Goal: Task Accomplishment & Management: Manage account settings

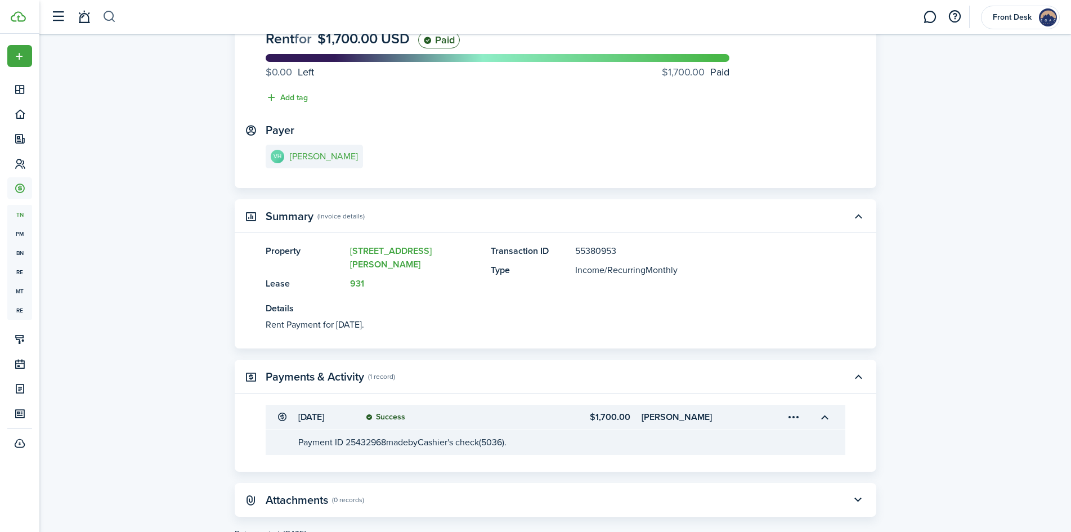
scroll to position [100, 0]
click at [109, 16] on button "button" at bounding box center [109, 16] width 14 height 19
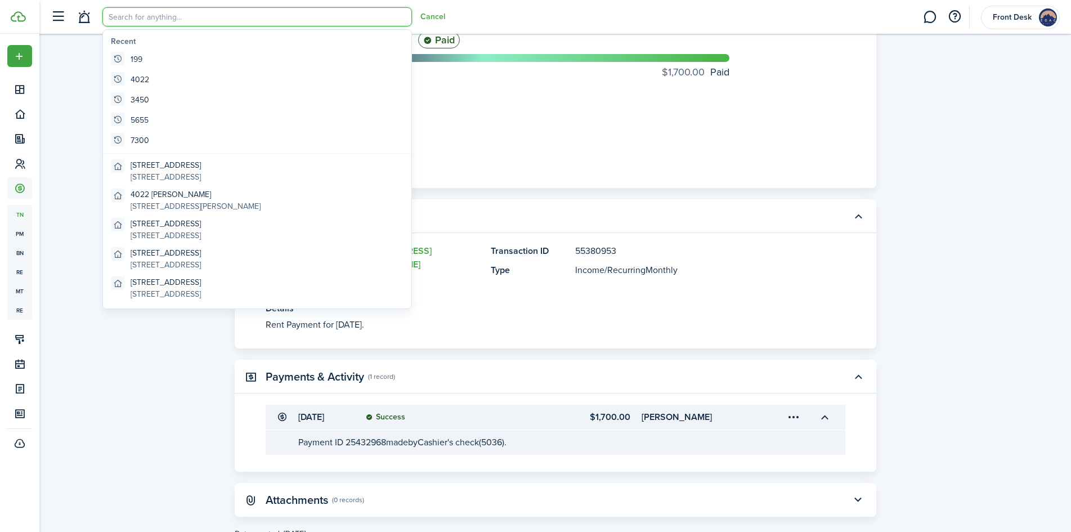
scroll to position [0, 0]
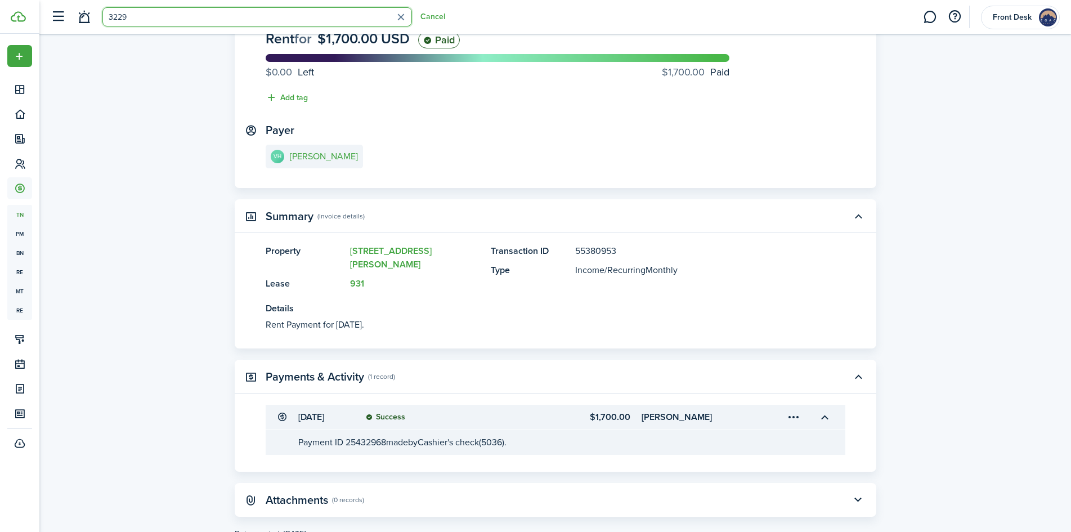
type input "3229"
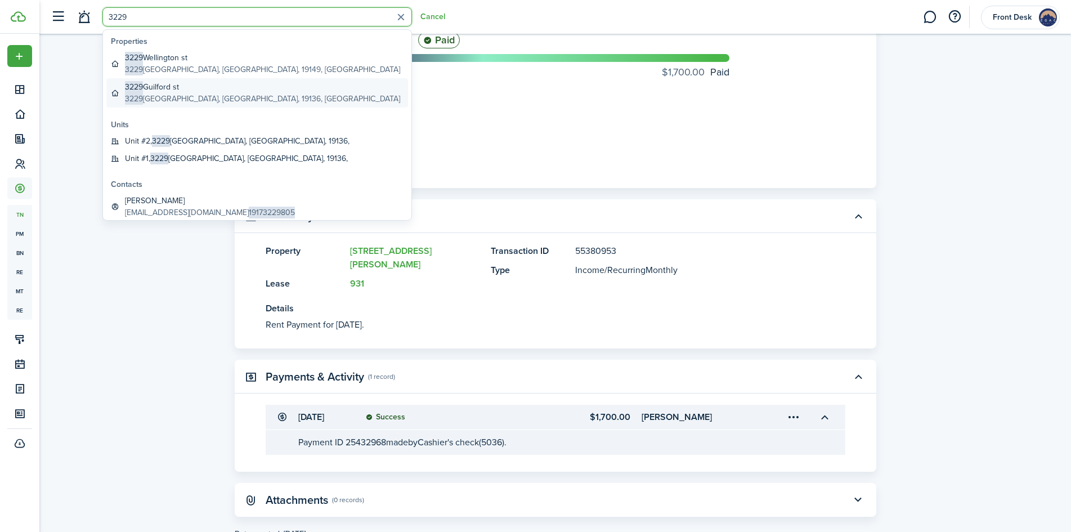
click at [149, 93] on global-search-item-description "[STREET_ADDRESS]" at bounding box center [262, 99] width 275 height 12
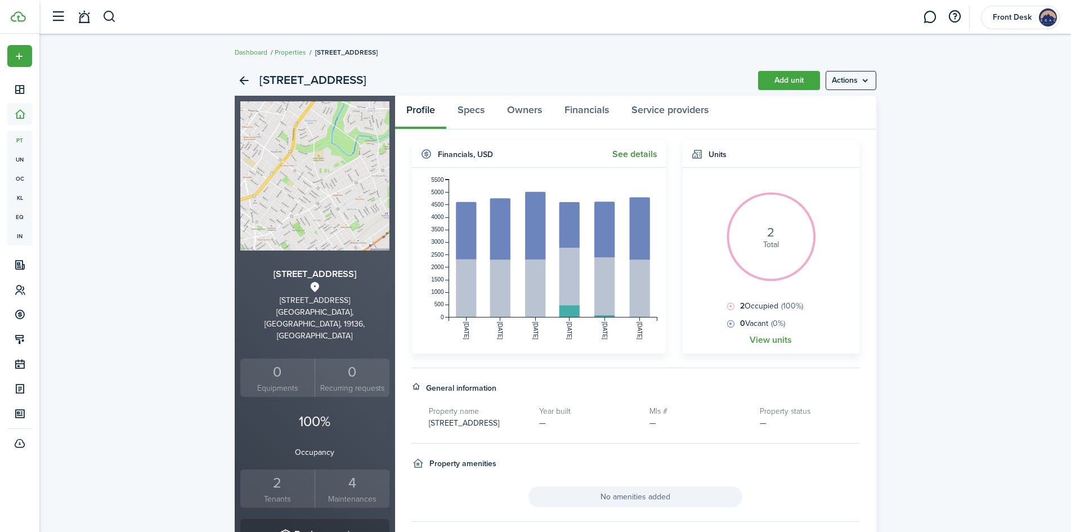
click at [631, 153] on link "See details" at bounding box center [634, 154] width 45 height 10
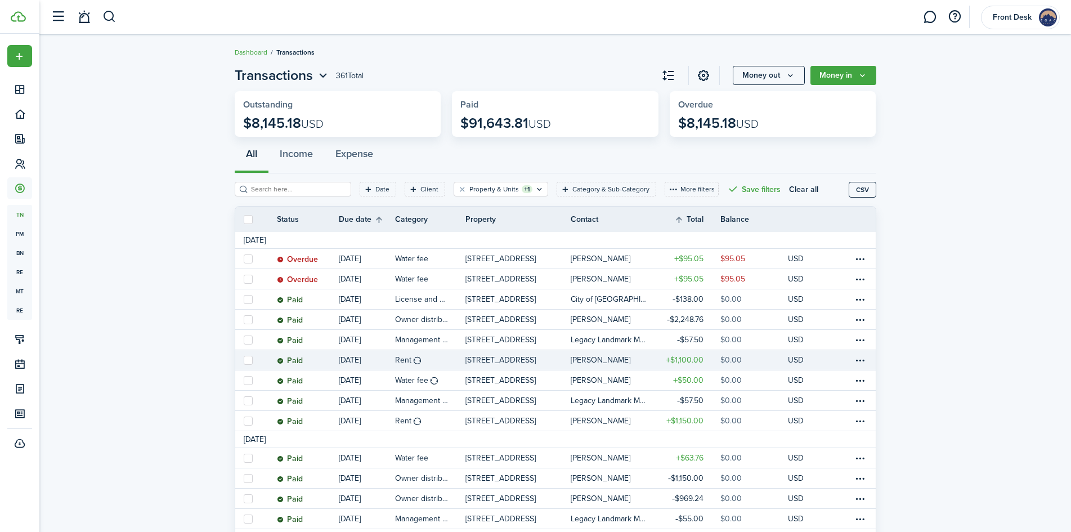
click at [601, 360] on table-profile-info-text "[PERSON_NAME]" at bounding box center [601, 360] width 60 height 9
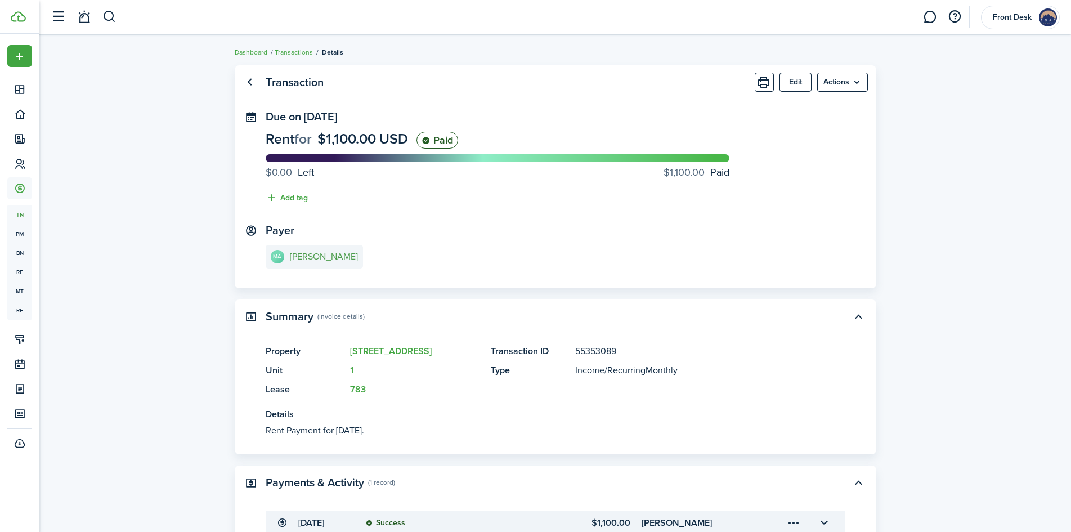
click at [325, 258] on e-details-info-title "[PERSON_NAME]" at bounding box center [324, 257] width 68 height 10
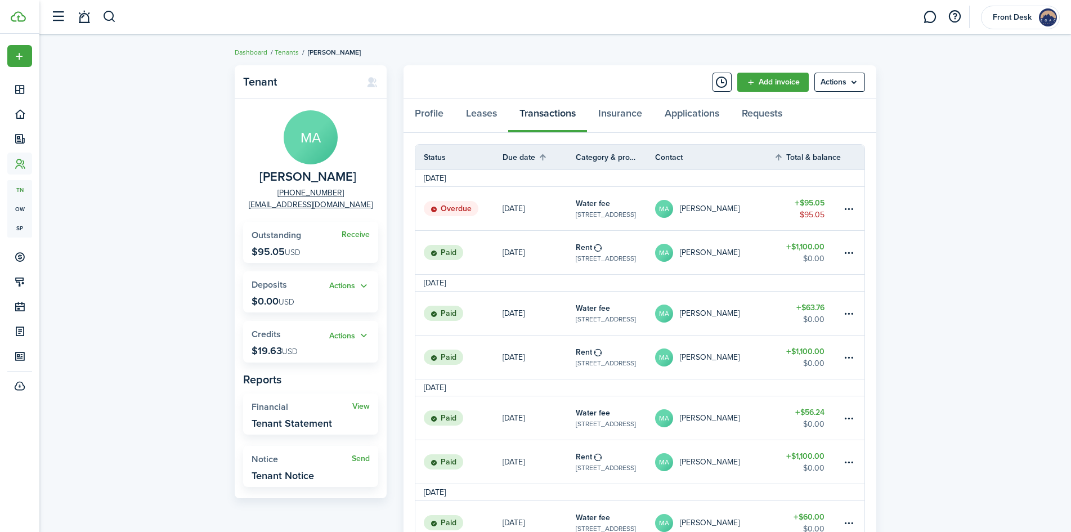
click at [812, 203] on table-amount-title "$95.05" at bounding box center [810, 203] width 30 height 12
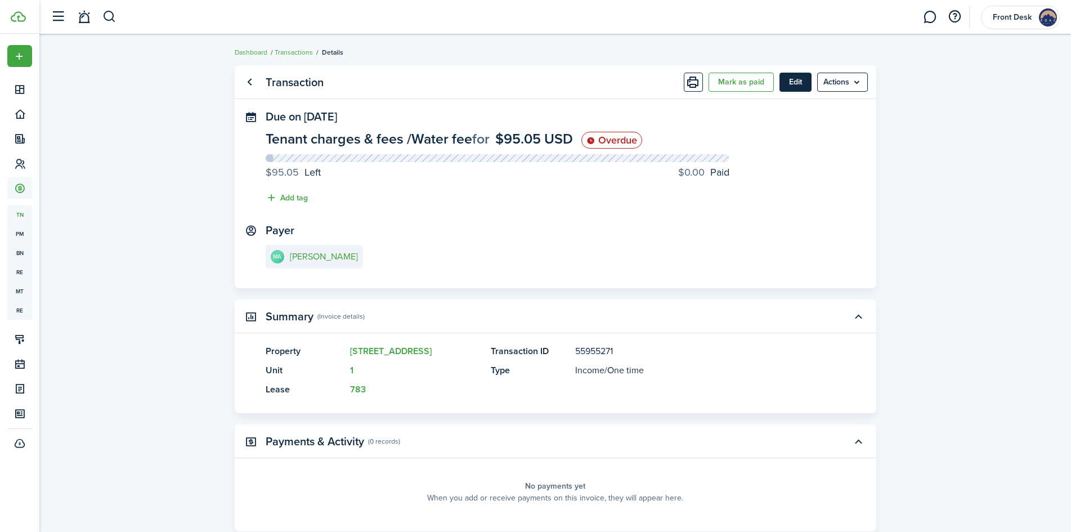
click at [796, 80] on button "Edit" at bounding box center [796, 82] width 32 height 19
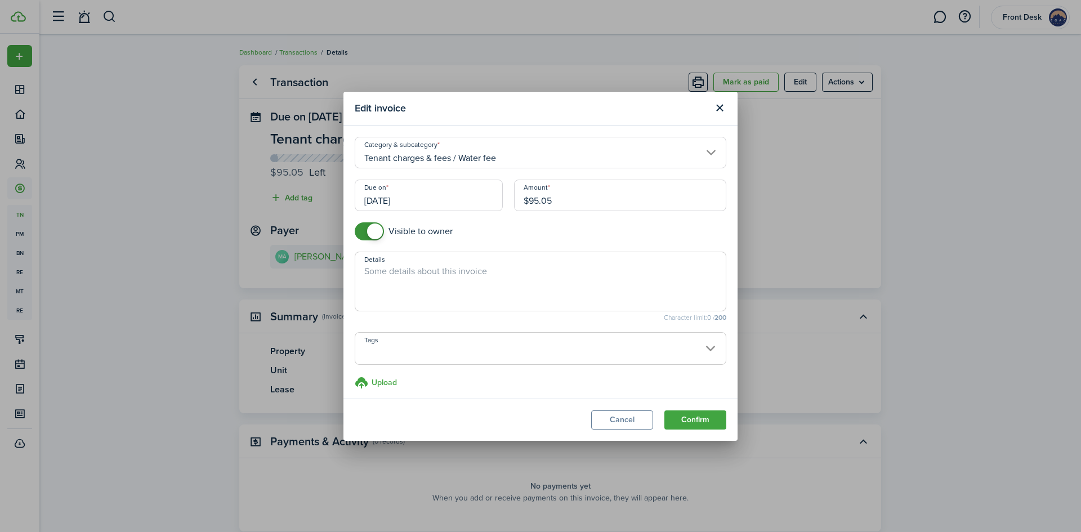
click at [566, 204] on input "$95.05" at bounding box center [620, 196] width 212 height 32
type input "$63.37"
click at [705, 423] on button "Confirm" at bounding box center [695, 419] width 62 height 19
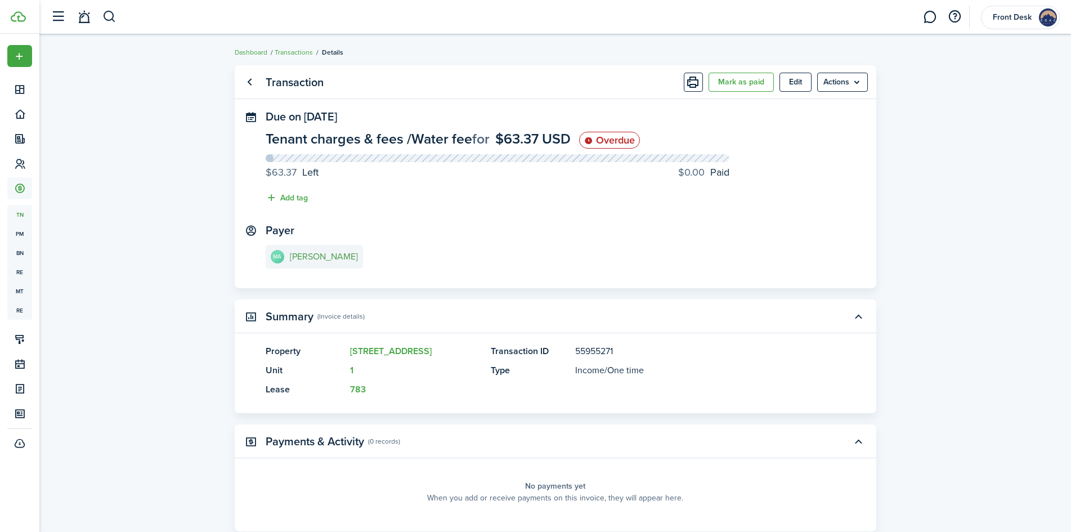
click at [335, 260] on e-details-info-title "[PERSON_NAME]" at bounding box center [324, 257] width 68 height 10
